Goal: Check status: Check status

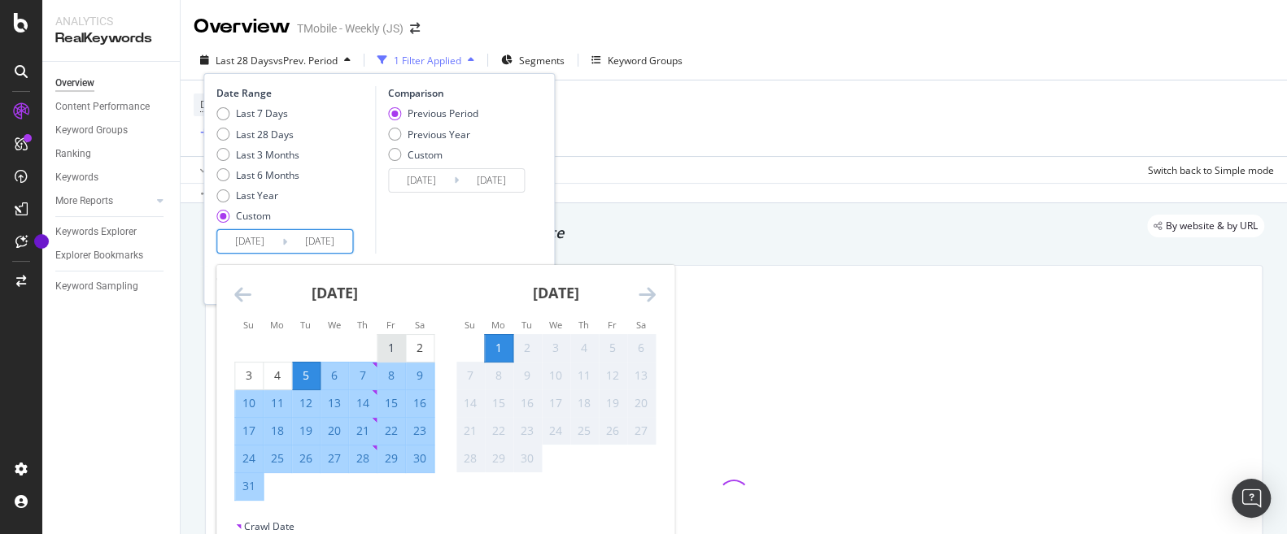
click at [395, 345] on div "1" at bounding box center [391, 348] width 28 height 16
type input "[DATE]"
click at [252, 486] on div "31" at bounding box center [249, 486] width 28 height 16
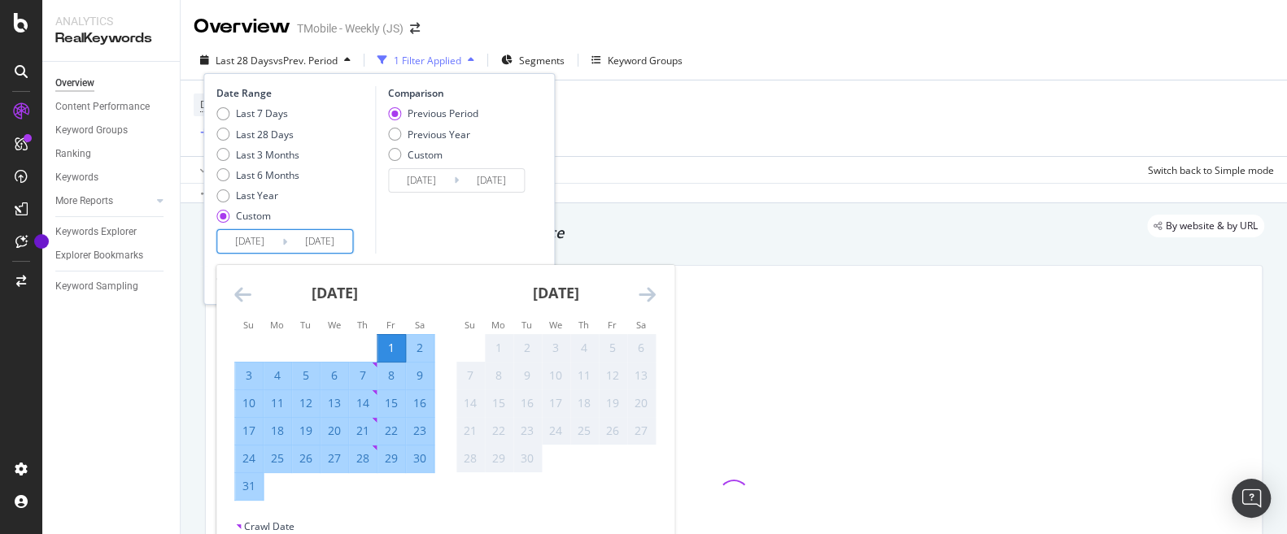
type input "[DATE]"
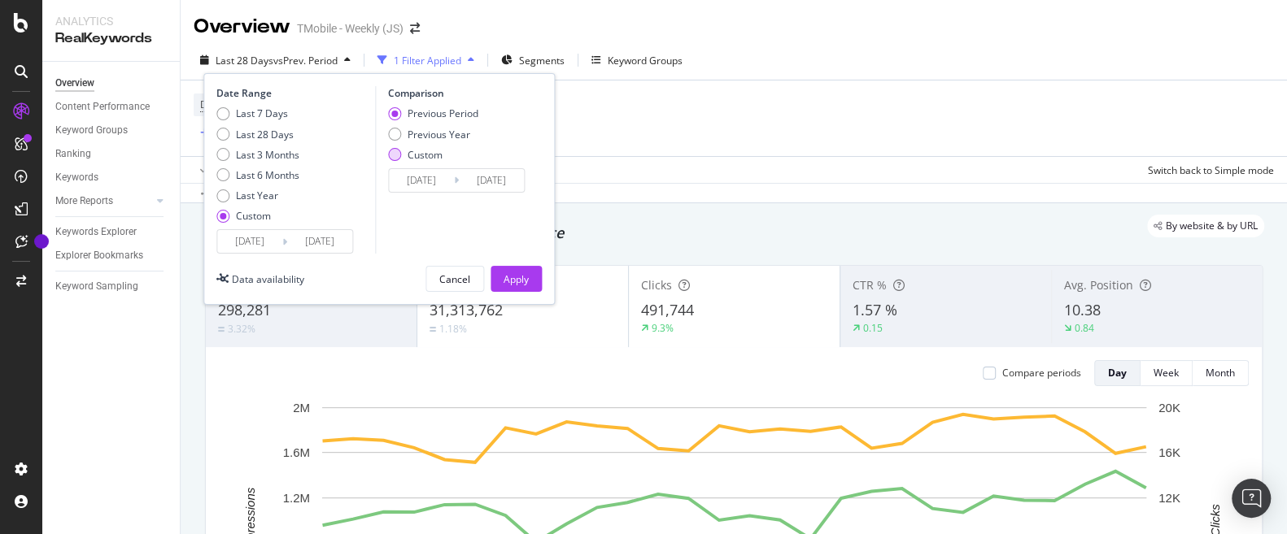
click at [395, 155] on div "Custom" at bounding box center [394, 154] width 13 height 13
click at [442, 180] on input "[DATE]" at bounding box center [421, 180] width 65 height 23
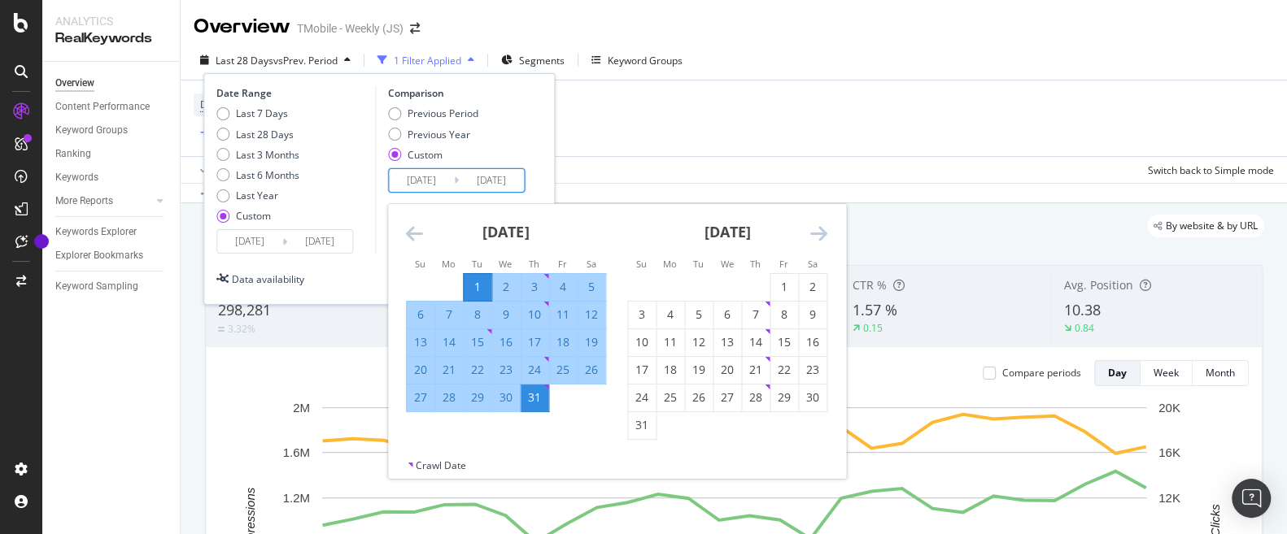
click at [595, 417] on div "[DATE] 1 2 3 4 5 6 7 8 9 10 11 12 13 14 15 16 17 18 19 20 21 22 23 24 25 26 27 …" at bounding box center [837, 322] width 885 height 236
click at [582, 430] on div "[DATE] 1 2 3 4 5 6 7 8 9 10 11 12 13 14 15 16 17 18 19 20 21 22 23 24 25 26 27 …" at bounding box center [837, 322] width 885 height 236
click at [537, 142] on div "Date Range Last 7 Days Last 28 Days Last 3 Months Last 6 Months Last Year Custo…" at bounding box center [378, 170] width 325 height 168
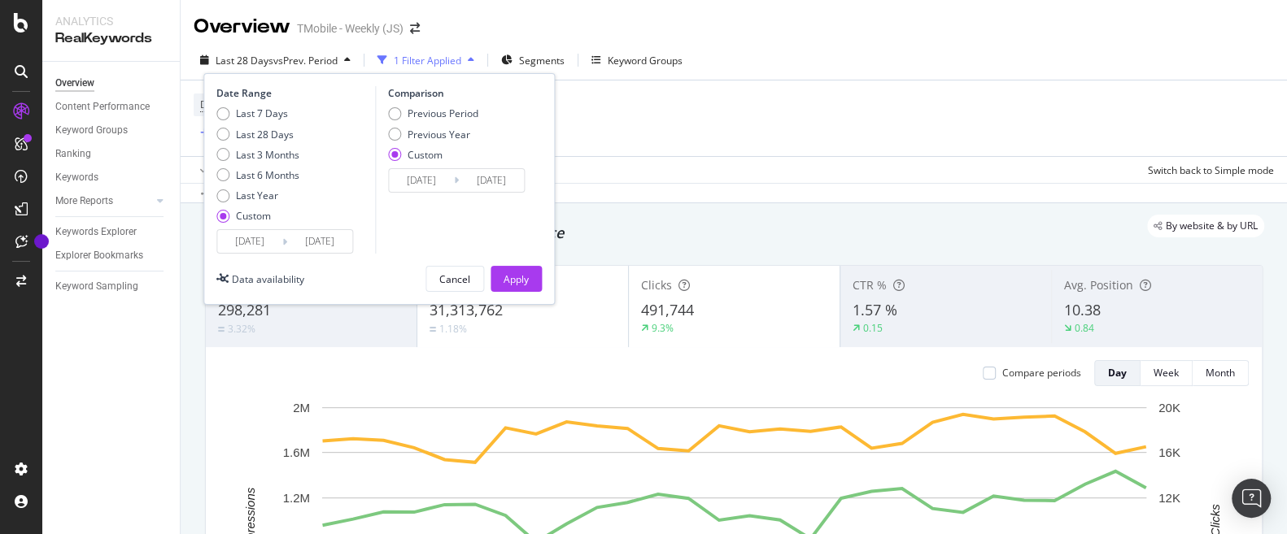
click at [307, 242] on input "[DATE]" at bounding box center [319, 241] width 65 height 23
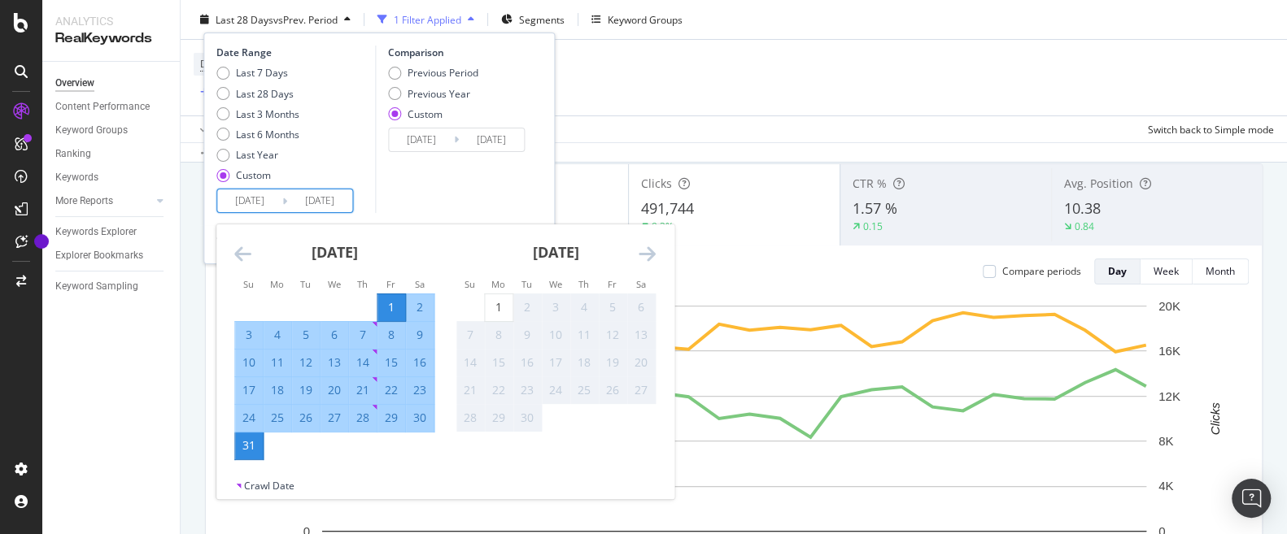
scroll to position [155, 0]
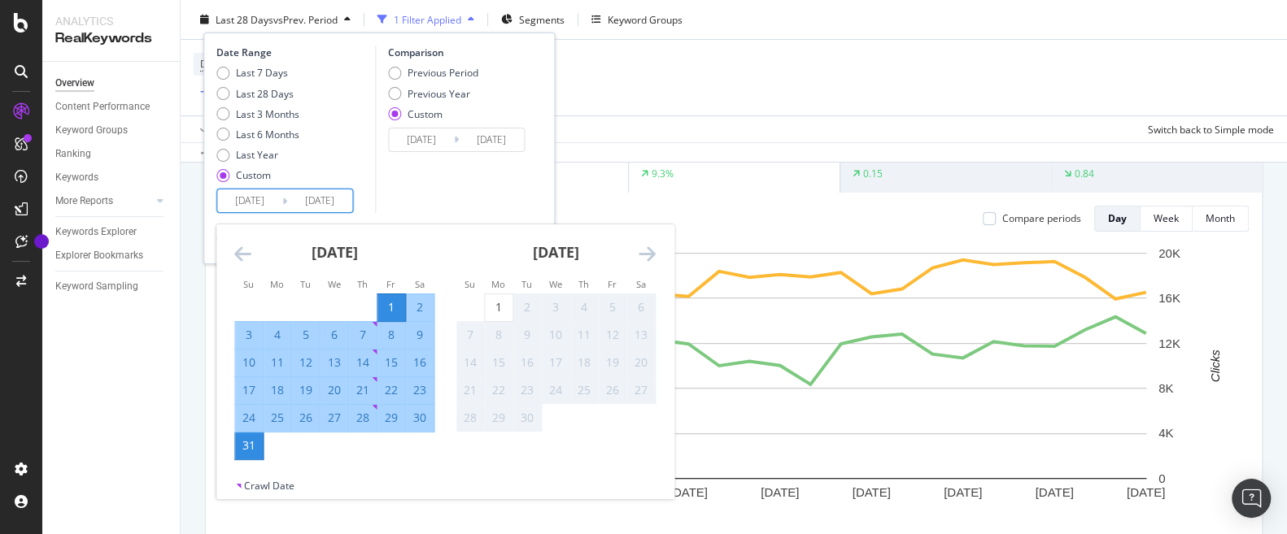
click at [443, 185] on div "Comparison Previous Period Previous Year Custom [DATE] Navigate forward to inte…" at bounding box center [452, 130] width 155 height 168
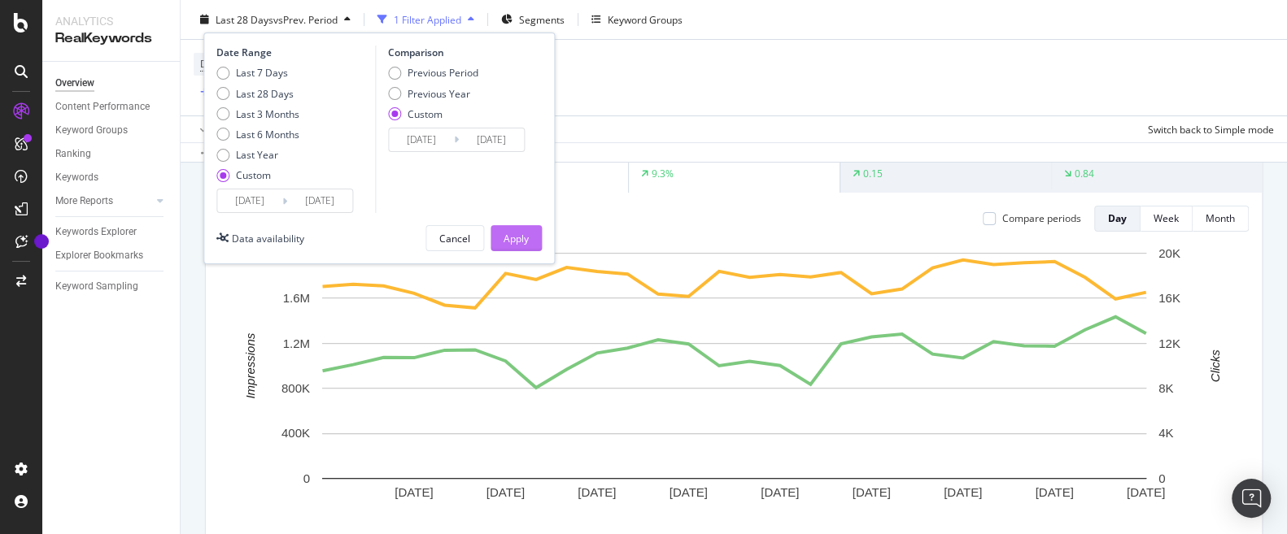
click at [522, 234] on div "Apply" at bounding box center [516, 238] width 25 height 14
